Goal: Task Accomplishment & Management: Manage account settings

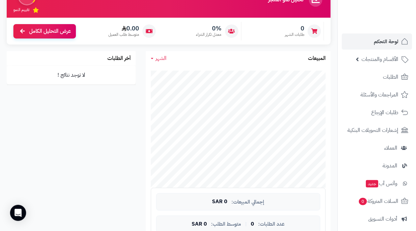
scroll to position [72, 0]
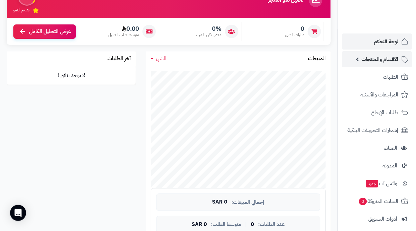
click at [383, 62] on span "الأقسام والمنتجات" at bounding box center [379, 58] width 37 height 9
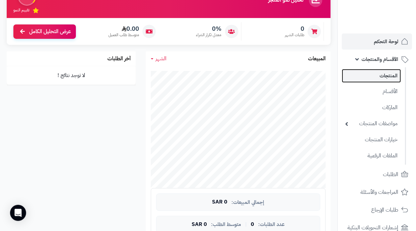
click at [390, 77] on link "المنتجات" at bounding box center [371, 76] width 59 height 14
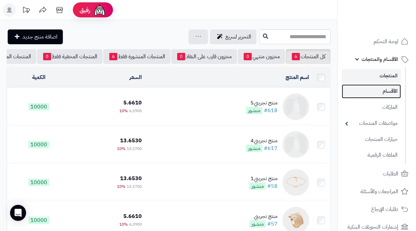
click at [377, 93] on link "الأقسام" at bounding box center [371, 91] width 59 height 14
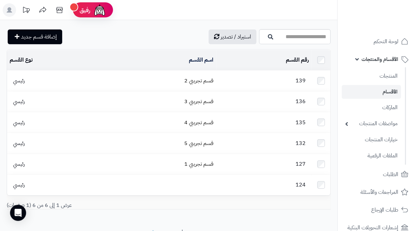
click at [272, 83] on td "139" at bounding box center [264, 81] width 96 height 20
click at [301, 77] on span "139" at bounding box center [300, 81] width 17 height 8
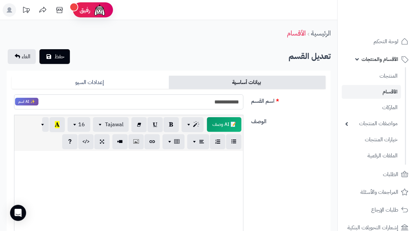
click at [197, 99] on input "**********" at bounding box center [128, 101] width 229 height 15
type input "*"
click at [359, 57] on link "الأقسام والمنتجات" at bounding box center [377, 59] width 70 height 16
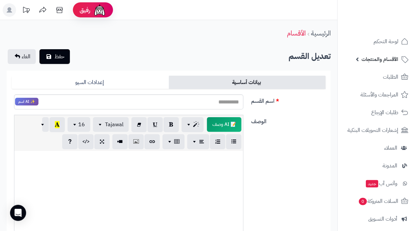
click at [359, 57] on link "الأقسام والمنتجات" at bounding box center [377, 59] width 70 height 16
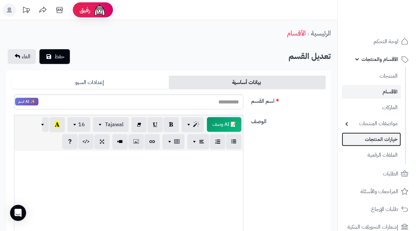
click at [355, 138] on link "خيارات المنتجات" at bounding box center [371, 139] width 59 height 14
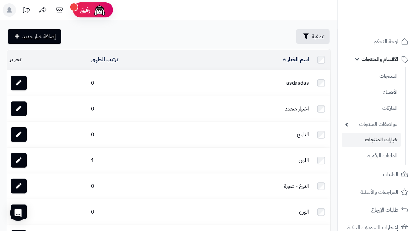
click at [14, 58] on td "تحرير" at bounding box center [47, 59] width 81 height 20
click at [16, 62] on td "تحرير" at bounding box center [47, 59] width 81 height 20
click at [18, 84] on icon at bounding box center [18, 82] width 5 height 5
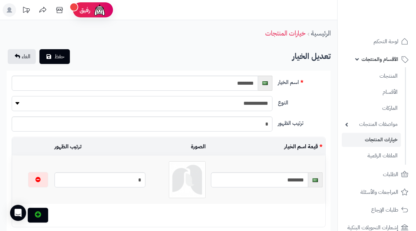
click at [205, 103] on select "**********" at bounding box center [142, 103] width 261 height 15
click at [307, 8] on header "رفيق ! 0 الطلبات معالجة مكتمل إرجاع المنتجات العملاء المتواجدون الان 0 عملاء من…" at bounding box center [208, 10] width 416 height 20
